Goal: Task Accomplishment & Management: Manage account settings

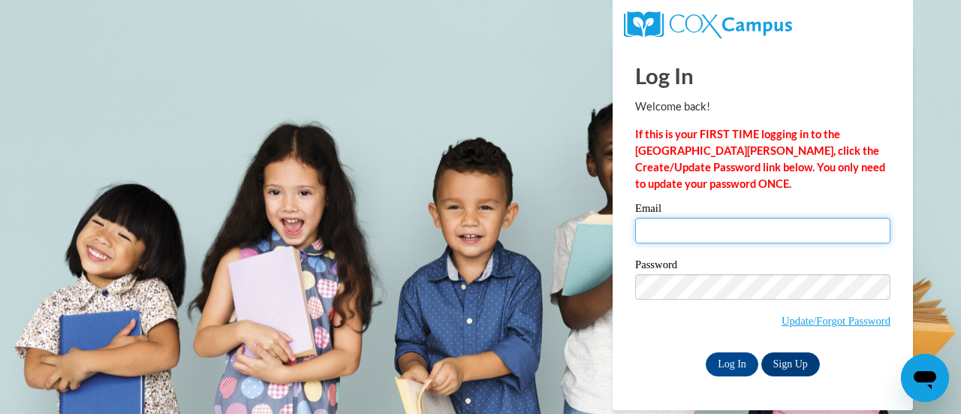
type input "donna.dawursk@rusd.org"
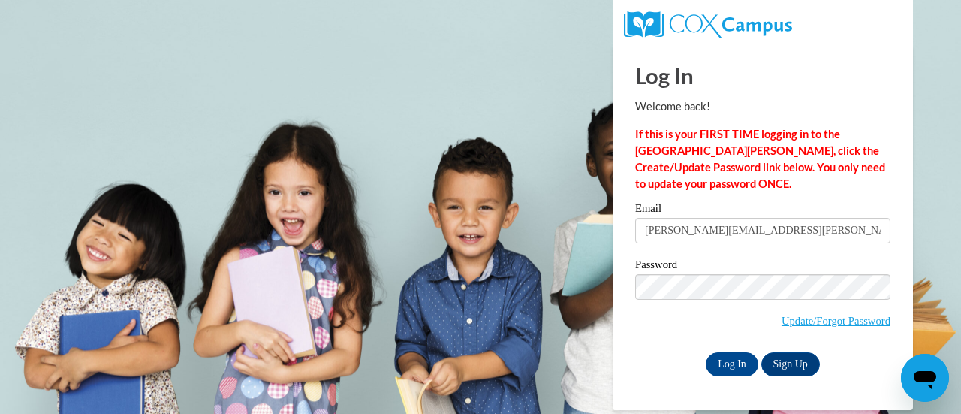
click at [679, 234] on input "donna.dawursk@rusd.org" at bounding box center [762, 231] width 255 height 26
click at [738, 359] on input "Log In" at bounding box center [732, 364] width 53 height 24
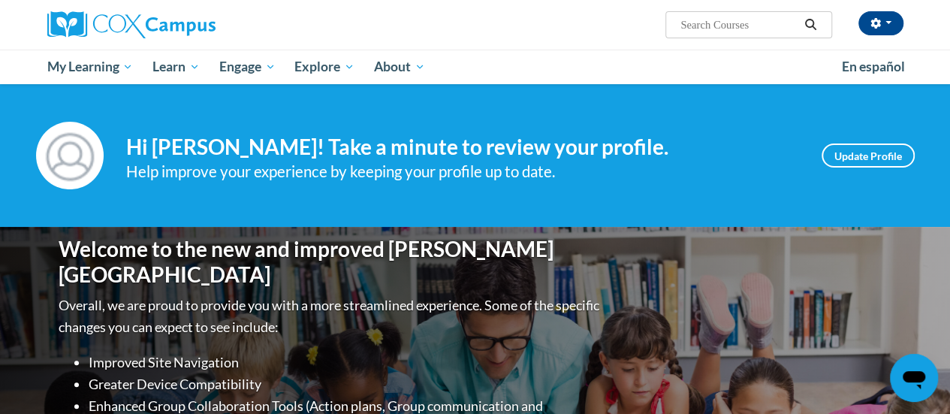
click at [529, 25] on div "[PERSON_NAME] ([GEOGRAPHIC_DATA]/[GEOGRAPHIC_DATA] UTC-05:00) My Profile Inbox …" at bounding box center [622, 19] width 586 height 38
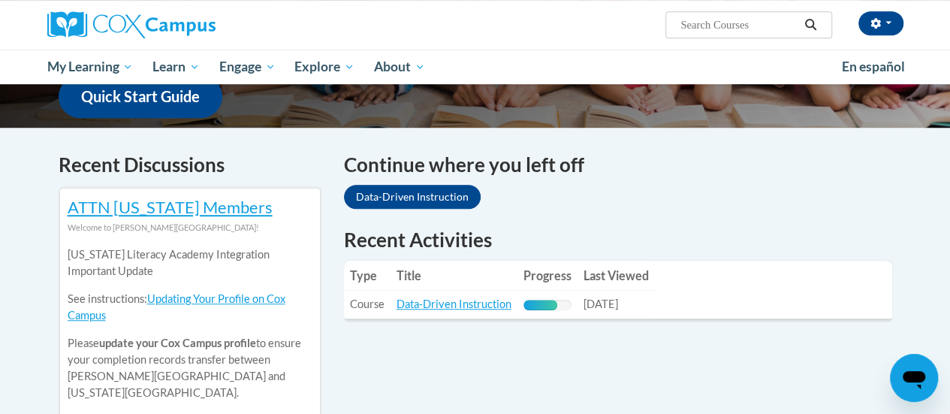
scroll to position [375, 0]
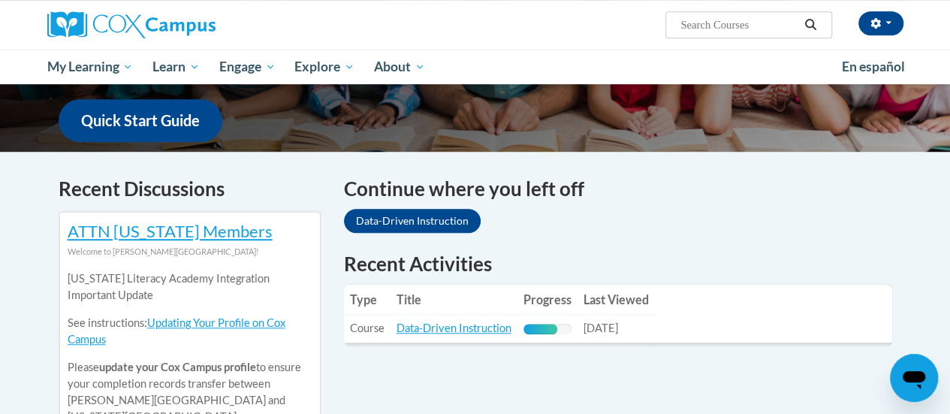
click at [682, 139] on div "Welcome to the new and improved [PERSON_NAME] Campus Overall, we are proud to p…" at bounding box center [475, 1] width 878 height 300
